Goal: Information Seeking & Learning: Check status

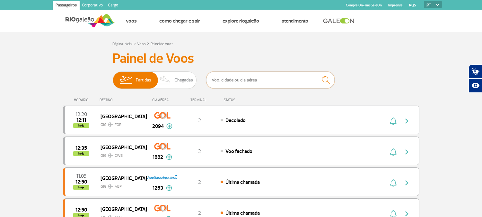
click at [224, 85] on input "text" at bounding box center [270, 79] width 129 height 17
click at [176, 78] on span "Chegadas" at bounding box center [184, 80] width 19 height 17
click at [113, 77] on input "Partidas Chegadas" at bounding box center [113, 77] width 0 height 0
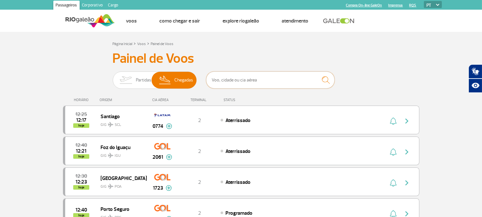
click at [244, 83] on input "text" at bounding box center [270, 79] width 129 height 17
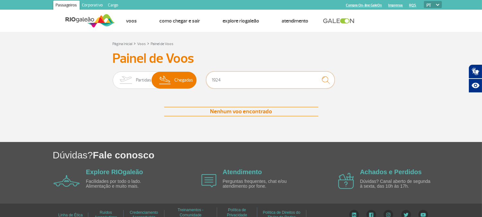
type input "1924"
